Goal: Information Seeking & Learning: Learn about a topic

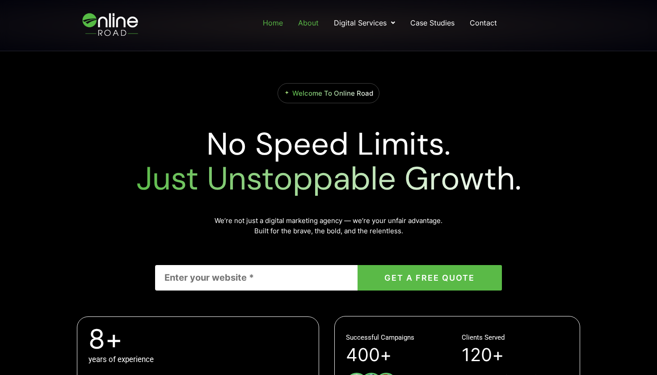
click at [318, 21] on link "About" at bounding box center [308, 23] width 22 height 16
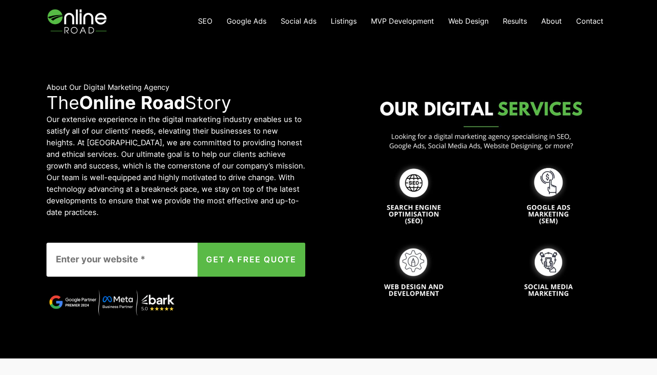
click at [264, 21] on span "Google Ads" at bounding box center [246, 21] width 40 height 9
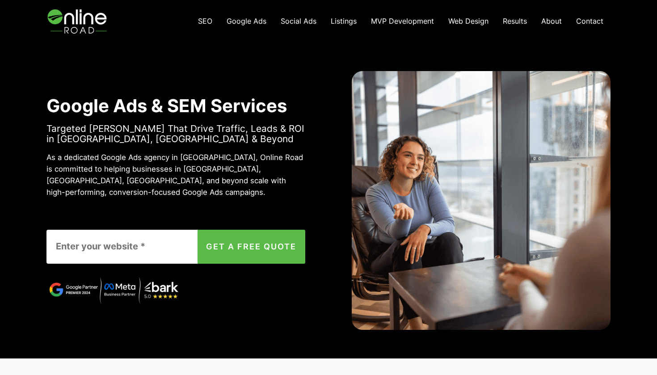
click at [89, 23] on img at bounding box center [77, 21] width 63 height 42
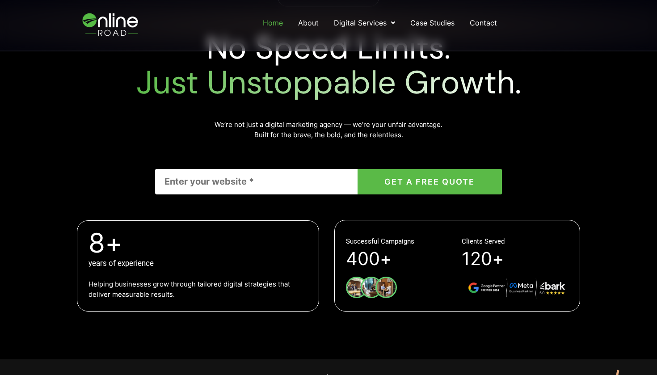
scroll to position [163, 0]
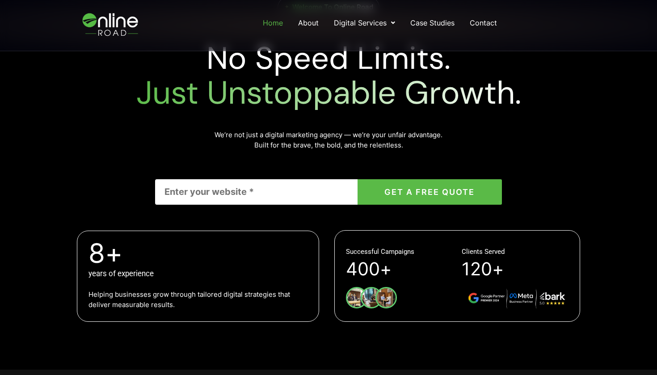
click at [306, 188] on input "Contact form" at bounding box center [256, 191] width 202 height 25
click at [393, 154] on div "We’re not just a digital marketing agency — we’re your unfair advantage. Built …" at bounding box center [328, 147] width 346 height 34
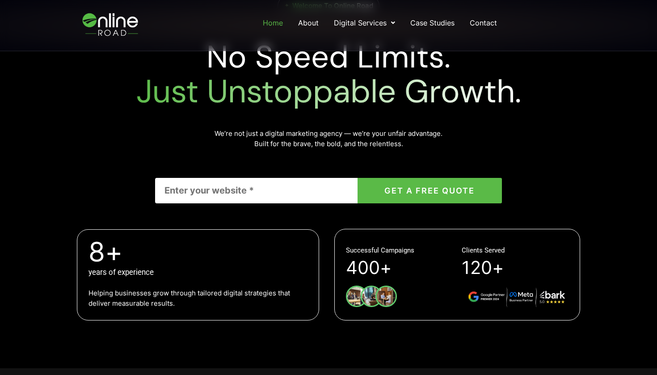
scroll to position [165, 0]
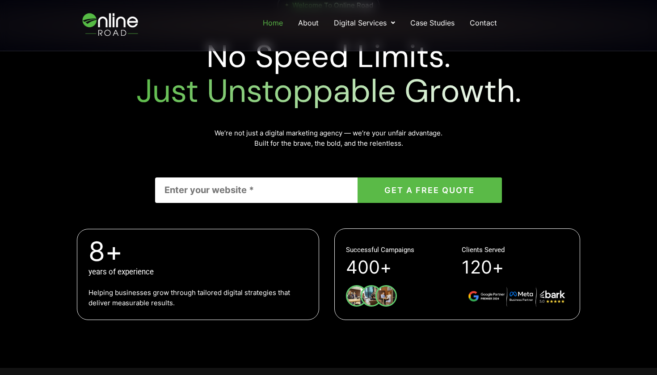
click at [265, 188] on input "Contact form" at bounding box center [256, 189] width 202 height 25
type input "m"
click at [76, 205] on div "Welcome To Online Road No Speed Limits. Just Unstoppable Growth. We’re not just…" at bounding box center [328, 159] width 509 height 327
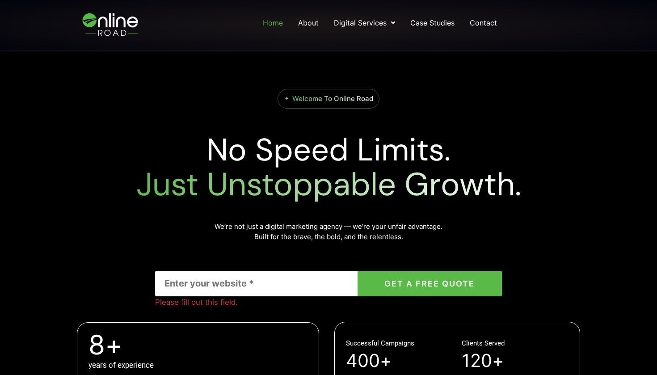
scroll to position [60, 0]
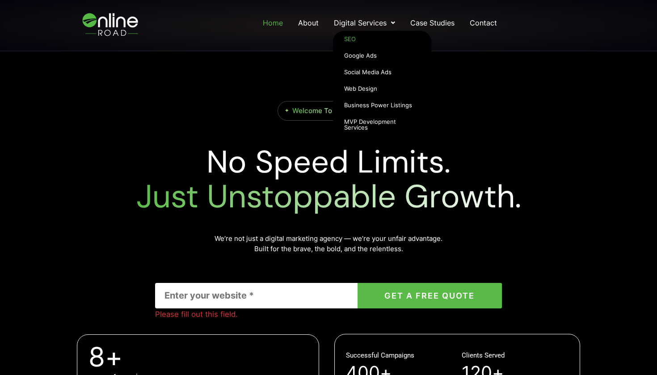
click at [355, 38] on link "SEO" at bounding box center [382, 39] width 98 height 17
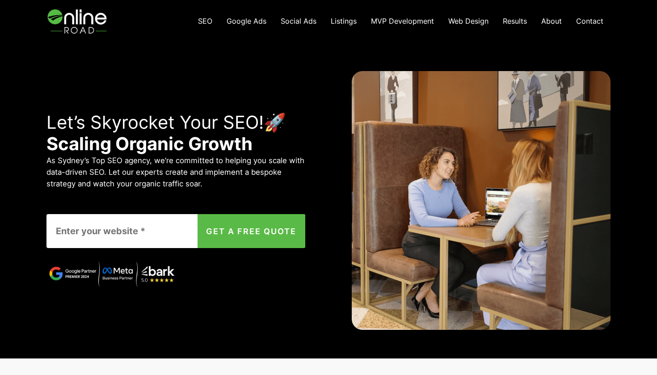
click at [510, 21] on span "Results" at bounding box center [515, 21] width 24 height 9
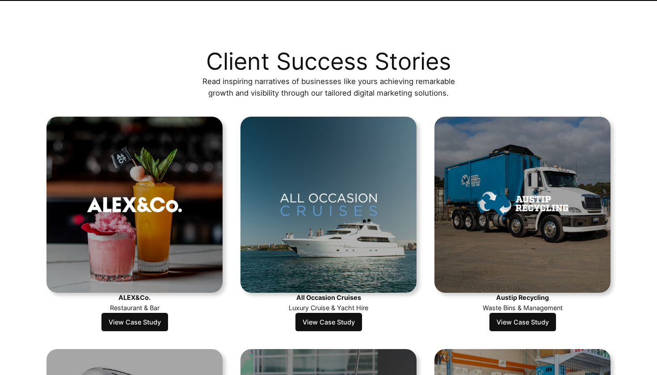
scroll to position [214, 0]
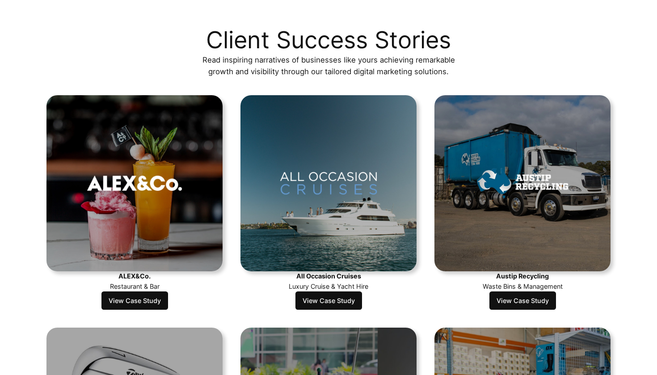
click at [140, 297] on link "View Case Study" at bounding box center [134, 300] width 67 height 19
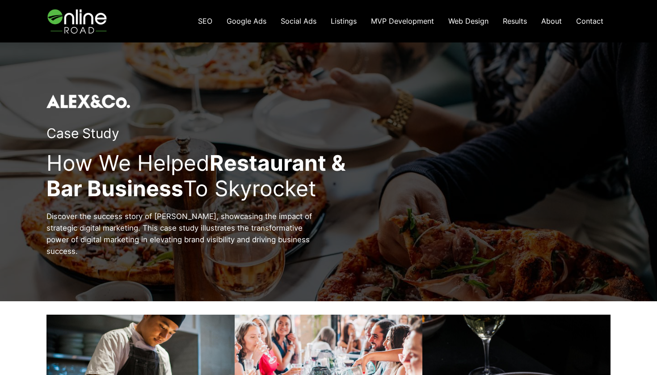
click at [293, 22] on span "Social Ads" at bounding box center [299, 21] width 36 height 9
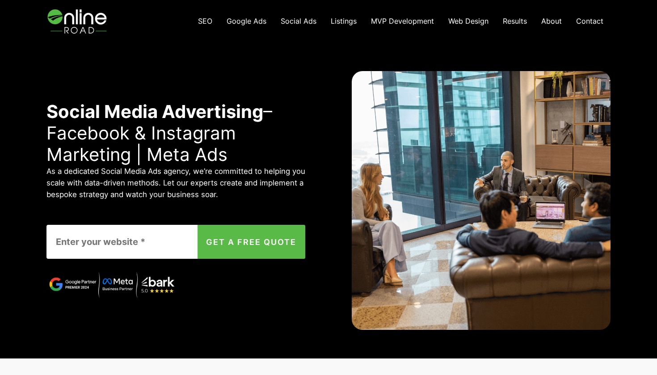
click at [158, 248] on input "Contact form" at bounding box center [131, 242] width 170 height 34
paste input "https://www.obardining.com.au"
type input "https://www.obardining.com.au"
click at [253, 247] on button "GET A FREE QUOTE" at bounding box center [251, 242] width 108 height 34
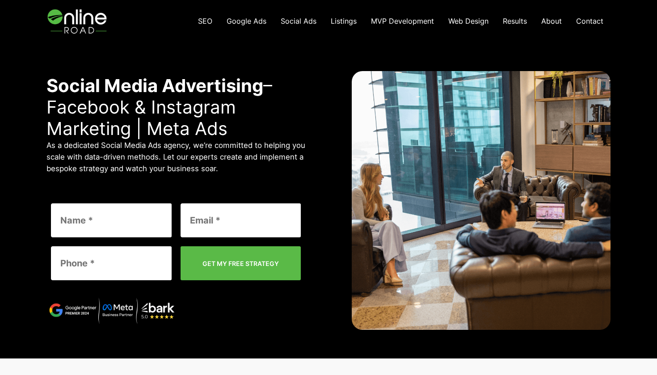
click at [393, 17] on span "MVP Development" at bounding box center [402, 21] width 63 height 9
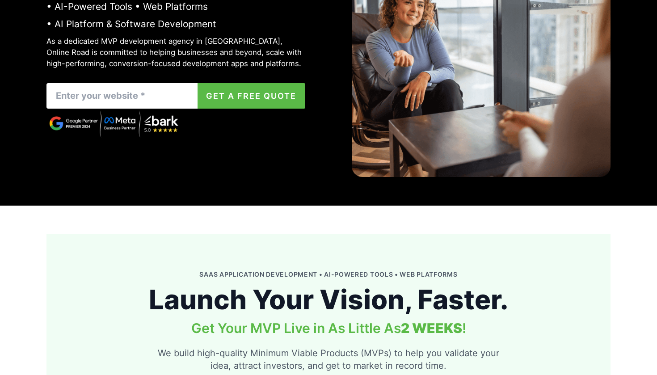
scroll to position [68, 0]
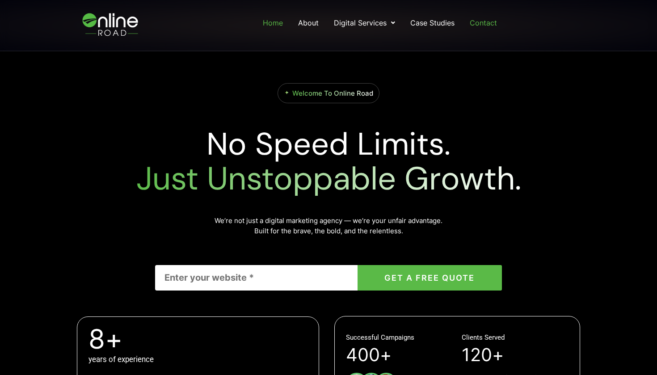
click at [477, 22] on link "Contact" at bounding box center [483, 23] width 29 height 16
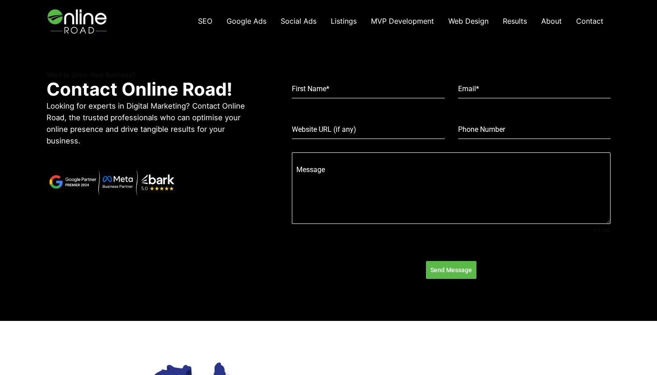
click at [90, 25] on img at bounding box center [77, 21] width 63 height 42
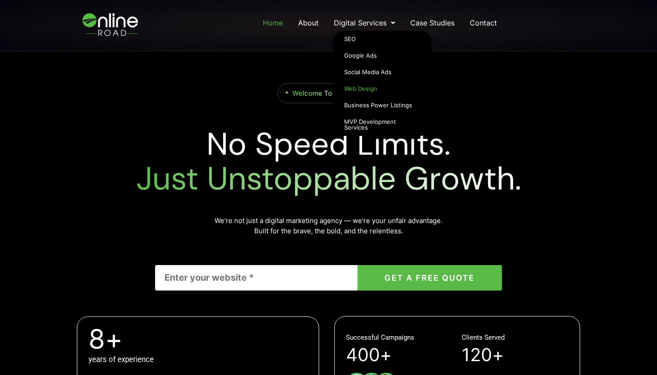
click at [362, 91] on link "Web Design" at bounding box center [382, 88] width 98 height 17
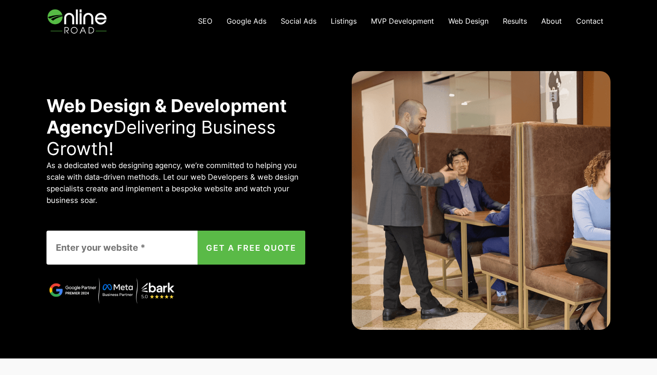
click at [390, 20] on span "MVP Development" at bounding box center [402, 21] width 63 height 9
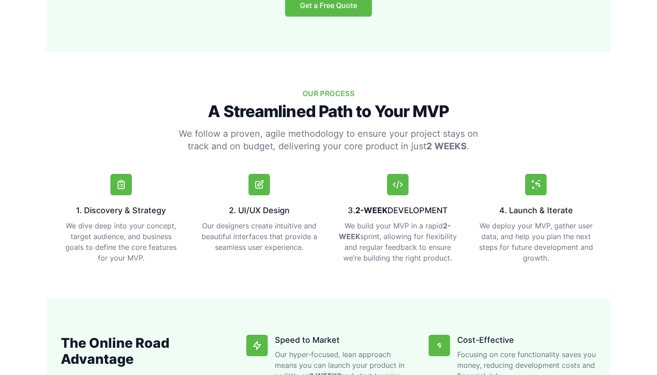
scroll to position [551, 0]
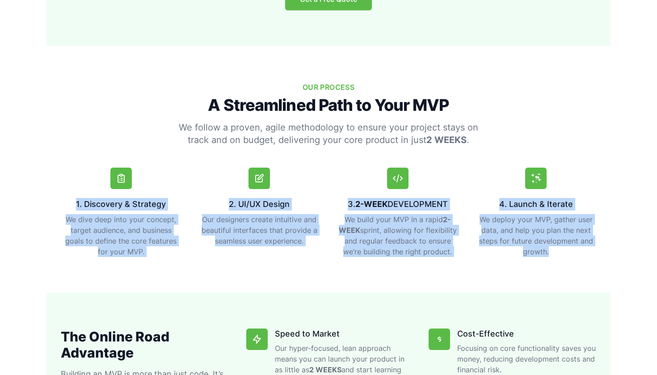
drag, startPoint x: 78, startPoint y: 201, endPoint x: 574, endPoint y: 250, distance: 498.7
click at [574, 250] on div "1. Discovery & Strategy We dive deep into your concept, target audience, and bu…" at bounding box center [328, 212] width 535 height 89
click at [129, 150] on div "Our Process A Streamlined Path to Your MVP We follow a proven, agile methodolog…" at bounding box center [328, 169] width 564 height 175
drag, startPoint x: 77, startPoint y: 203, endPoint x: 591, endPoint y: 256, distance: 517.2
click at [591, 256] on div "1. Discovery & Strategy We dive deep into your concept, target audience, and bu…" at bounding box center [328, 212] width 535 height 89
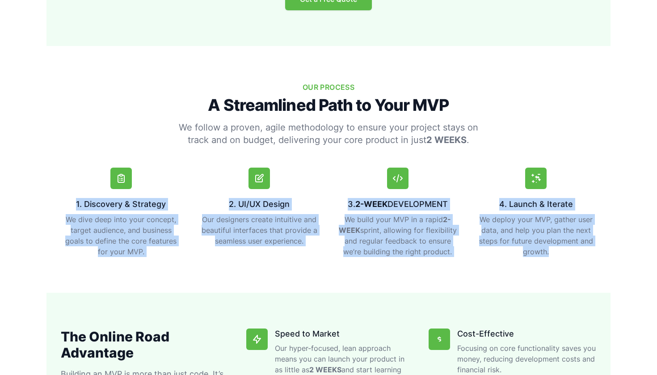
copy div "1. Discovery & Strategy We dive deep into your concept, target audience, and bu…"
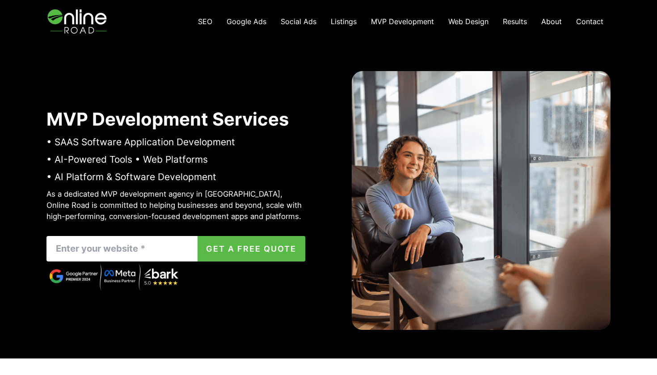
scroll to position [0, 0]
click at [461, 17] on span "Web Design" at bounding box center [468, 21] width 40 height 9
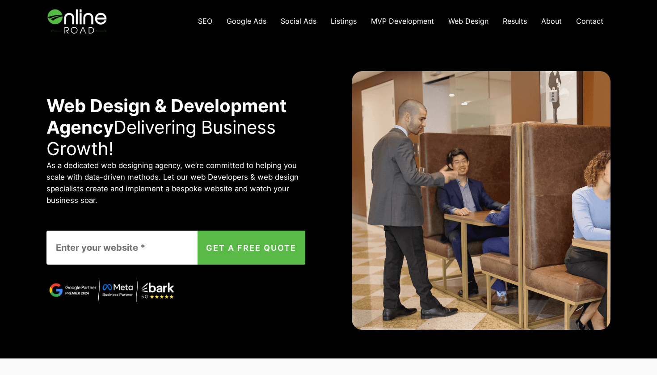
click at [524, 24] on span "Results" at bounding box center [515, 21] width 24 height 9
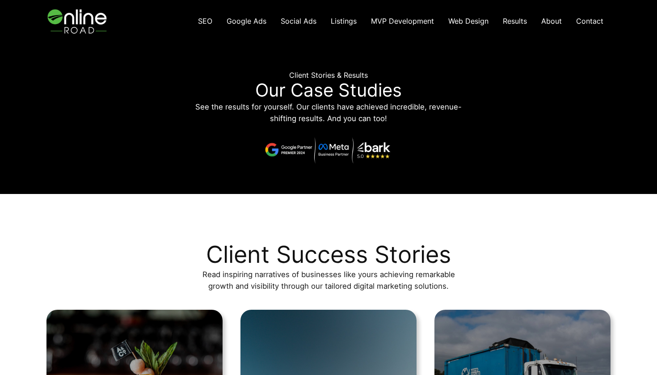
click at [352, 17] on span "Listings" at bounding box center [344, 21] width 26 height 9
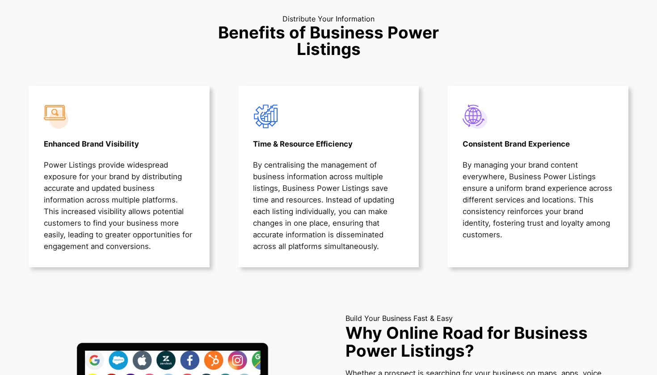
scroll to position [627, 0]
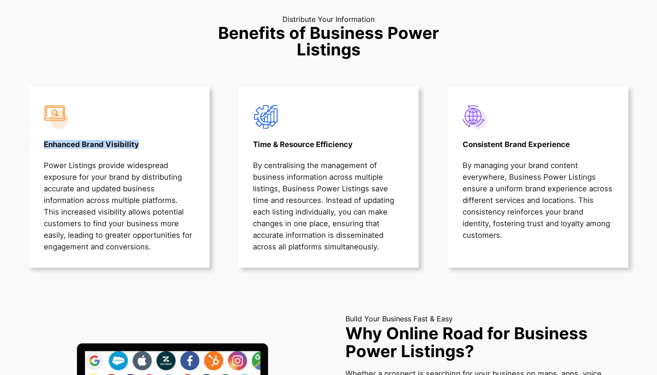
drag, startPoint x: 43, startPoint y: 142, endPoint x: 150, endPoint y: 140, distance: 106.8
click at [150, 140] on h3 "Enhanced Brand Visibility" at bounding box center [119, 144] width 151 height 30
copy strong "Enhanced Brand Visibility"
drag, startPoint x: 254, startPoint y: 140, endPoint x: 354, endPoint y: 144, distance: 100.1
click at [354, 144] on h3 "Time & Resource Efficiency" at bounding box center [328, 144] width 151 height 30
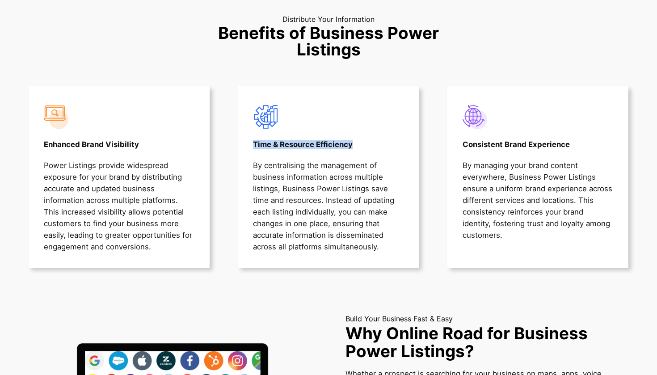
copy strong "Time & Resource Efficiency"
drag, startPoint x: 463, startPoint y: 142, endPoint x: 573, endPoint y: 143, distance: 110.3
click at [573, 143] on h3 "Consistent Brand Experience" at bounding box center [537, 144] width 151 height 30
copy strong "Consistent Brand Experience"
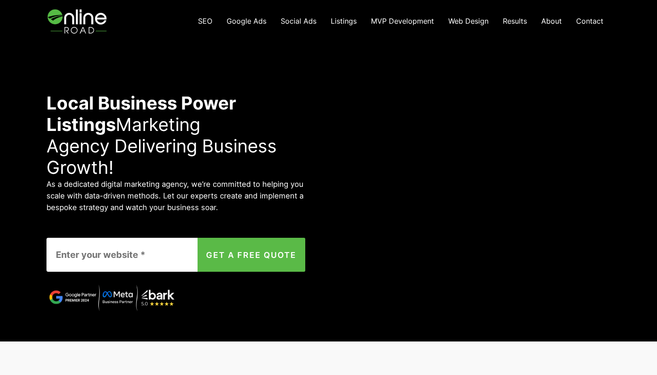
scroll to position [0, 0]
click at [82, 15] on img at bounding box center [77, 21] width 63 height 42
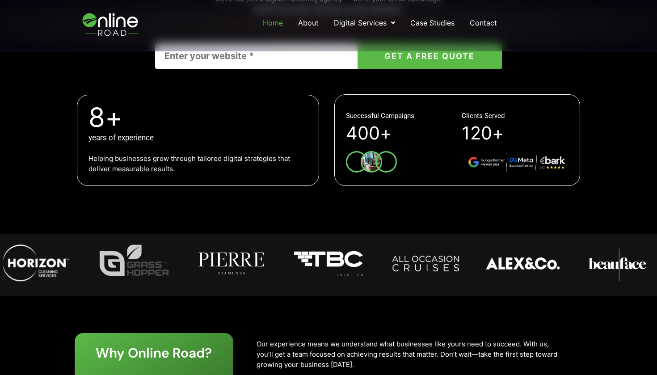
scroll to position [300, 0]
